Goal: Information Seeking & Learning: Understand process/instructions

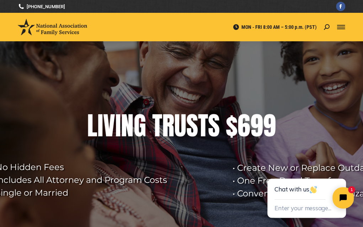
click at [343, 26] on div "Mobile menu icon" at bounding box center [341, 27] width 8 height 6
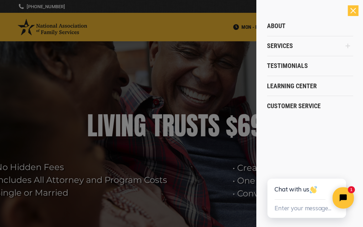
click at [6, 35] on div at bounding box center [181, 113] width 363 height 227
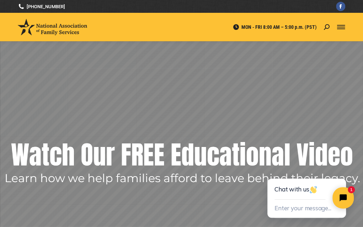
click at [339, 28] on div "Mobile menu icon" at bounding box center [341, 27] width 8 height 6
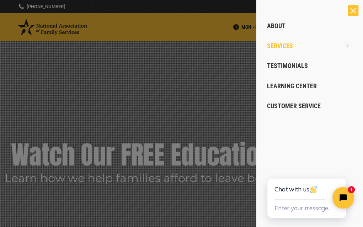
click at [281, 44] on span "Services" at bounding box center [280, 46] width 26 height 8
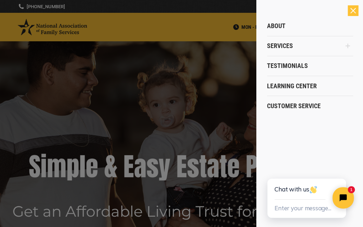
click at [348, 45] on icon "Main Menu" at bounding box center [348, 46] width 5 height 5
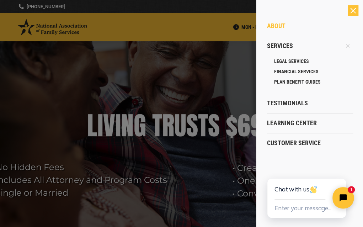
click at [274, 27] on span "About" at bounding box center [276, 26] width 19 height 8
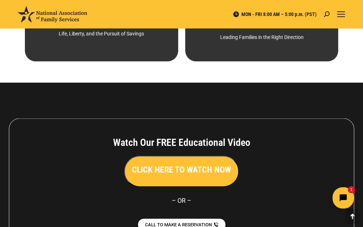
scroll to position [659, 0]
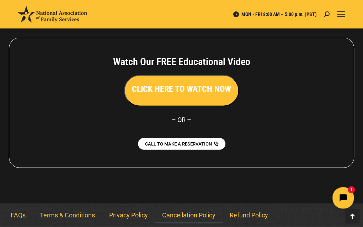
click at [188, 216] on link "Cancellation Policy" at bounding box center [189, 215] width 68 height 16
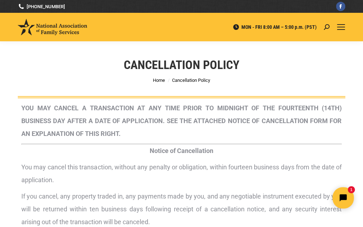
click at [124, 152] on p "Notice of Cancellation" at bounding box center [181, 150] width 321 height 13
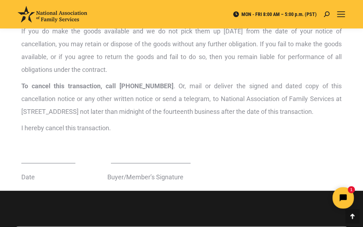
scroll to position [213, 0]
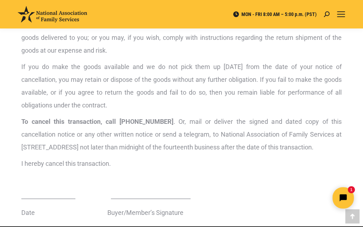
click at [137, 146] on p "To cancel this transaction, call 800-585-3550 . Or, mail or deliver the signed …" at bounding box center [181, 134] width 321 height 38
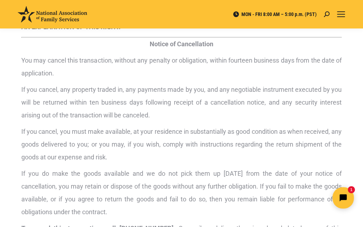
scroll to position [36, 0]
